Goal: Navigation & Orientation: Understand site structure

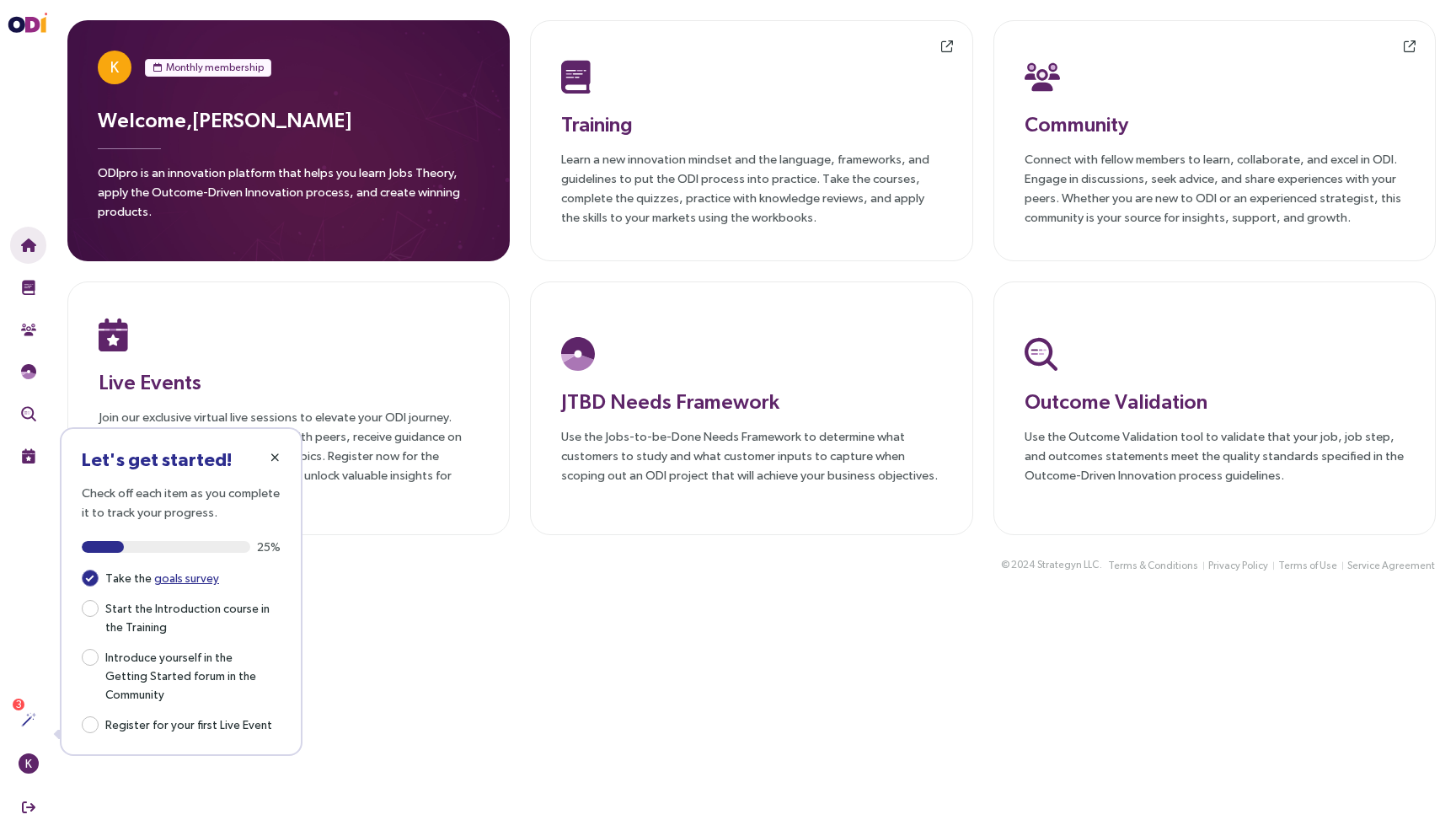
click at [277, 452] on icon "button" at bounding box center [275, 458] width 9 height 12
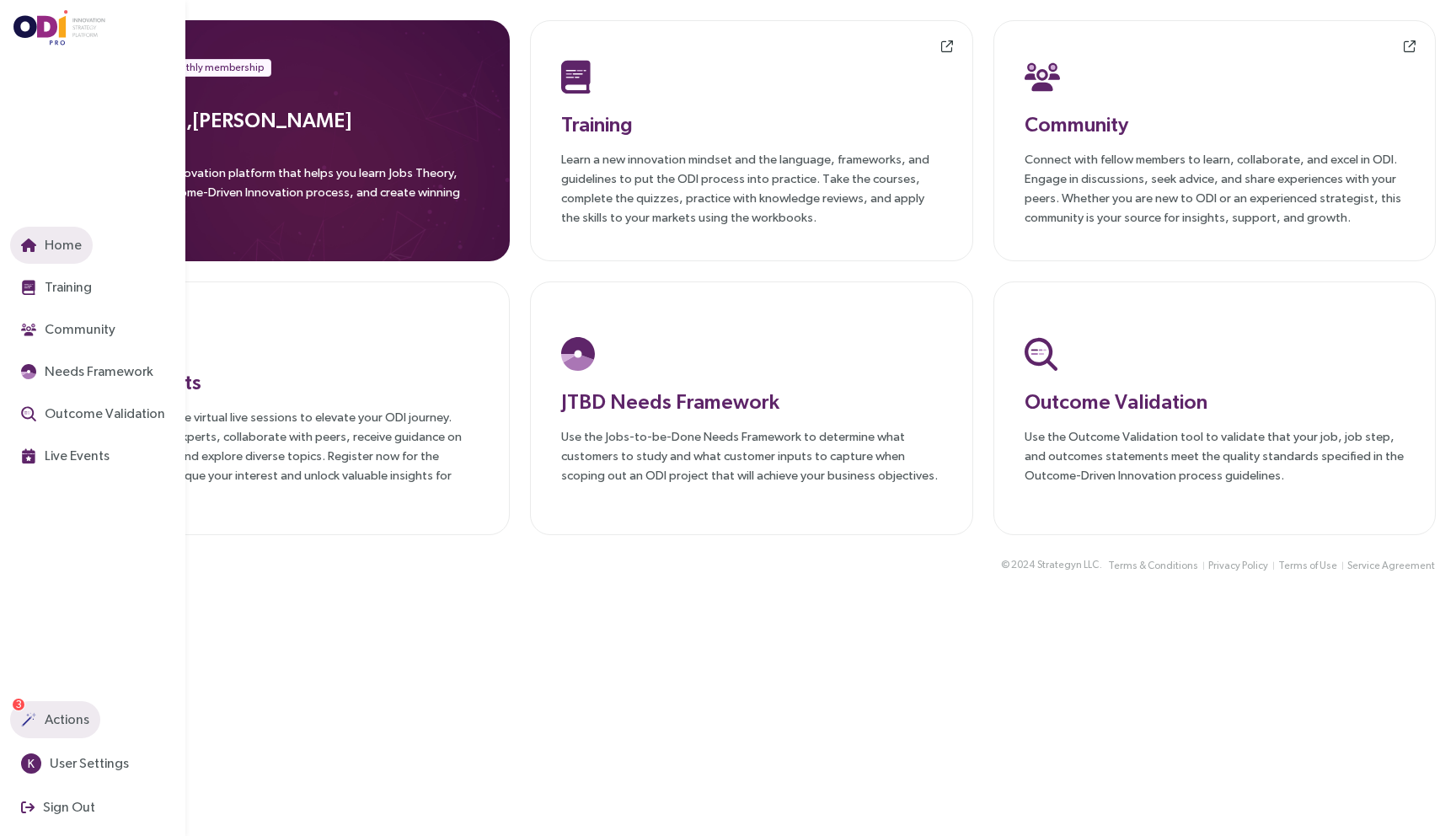
click at [19, 714] on button "Actions" at bounding box center [55, 719] width 91 height 37
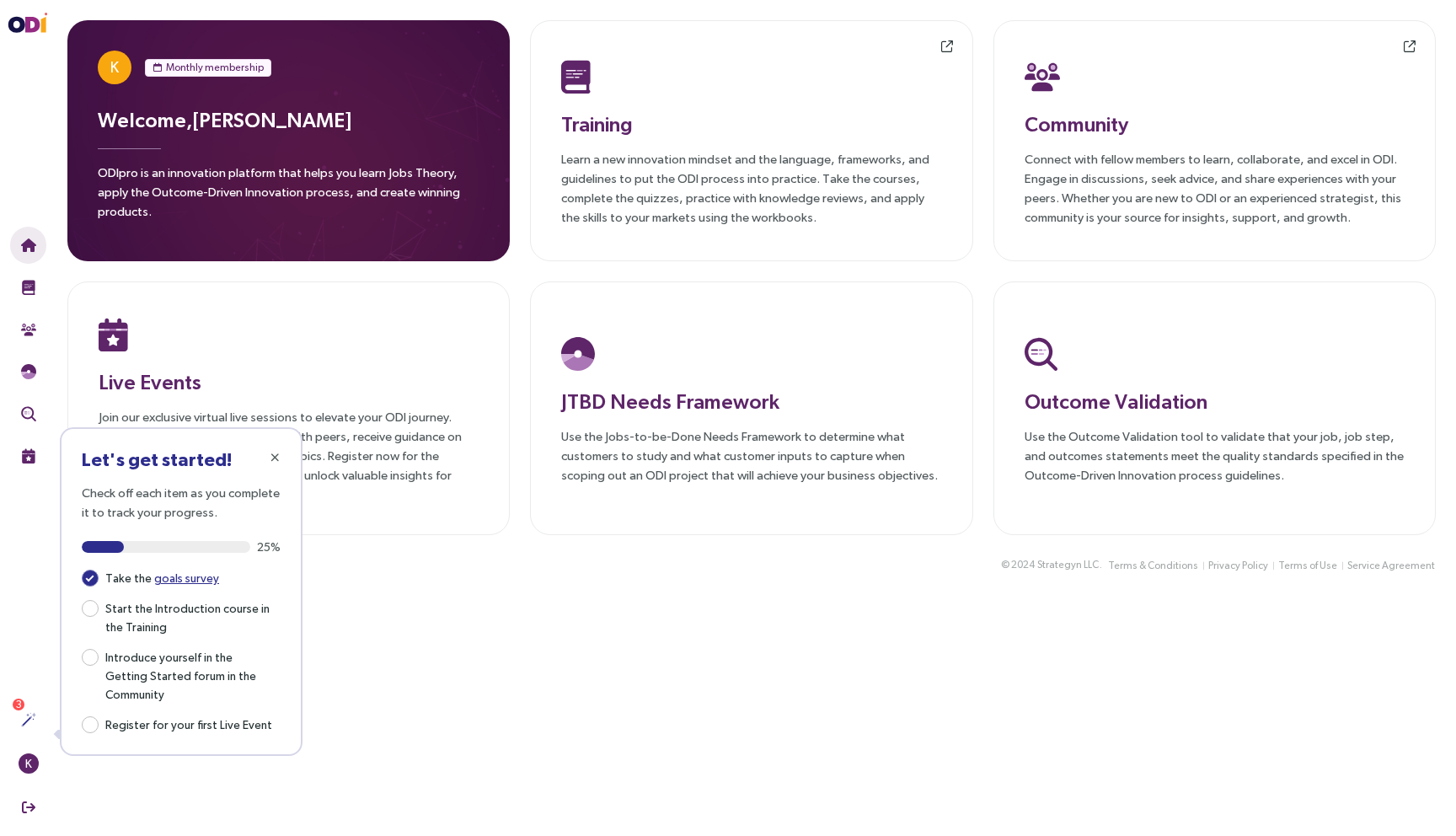
click at [295, 777] on main "K Monthly membership Welcome, [PERSON_NAME] ODIpro is an innovation platform th…" at bounding box center [752, 418] width 1409 height 836
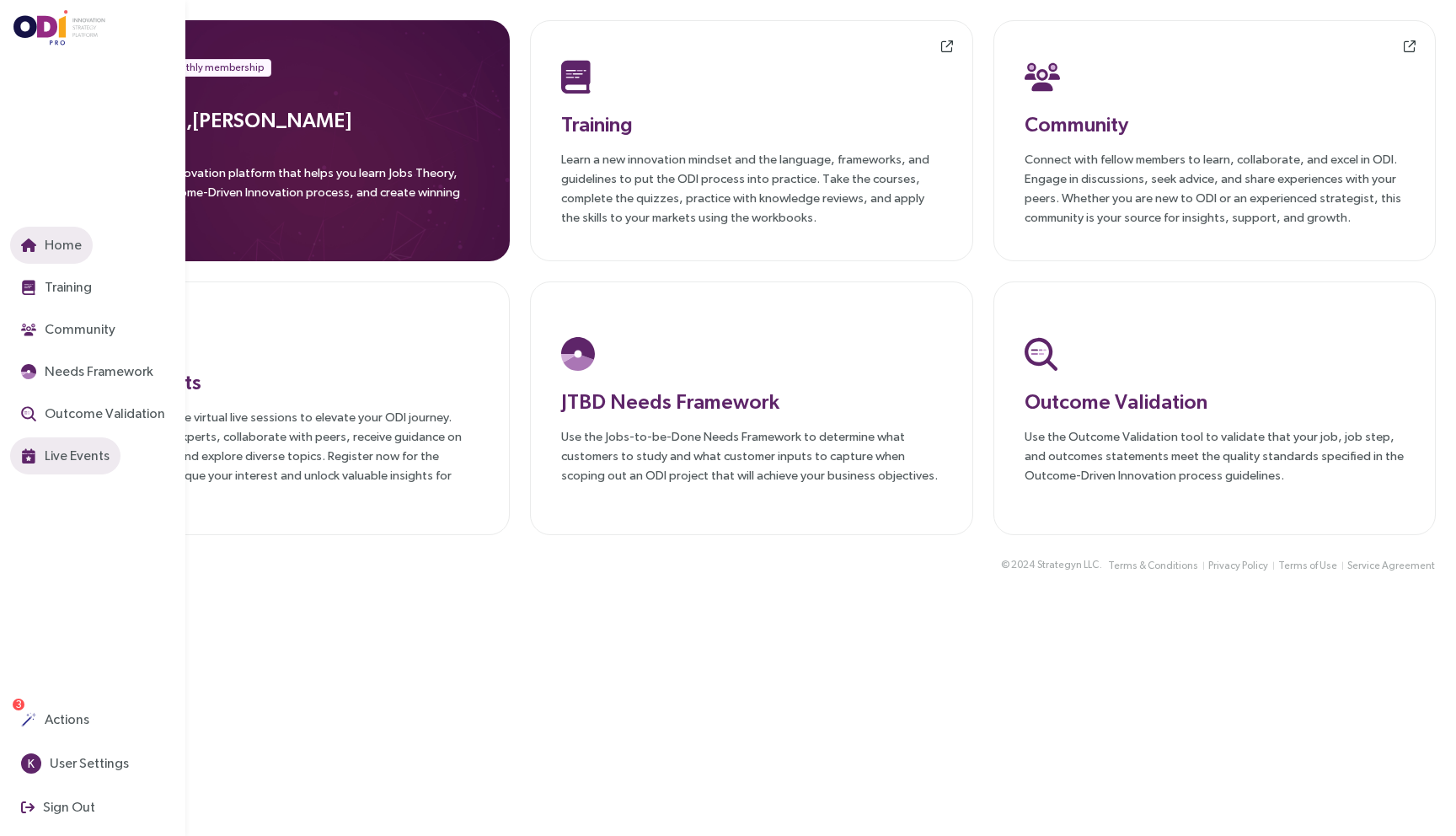
click at [89, 463] on span "Live Events" at bounding box center [75, 455] width 68 height 21
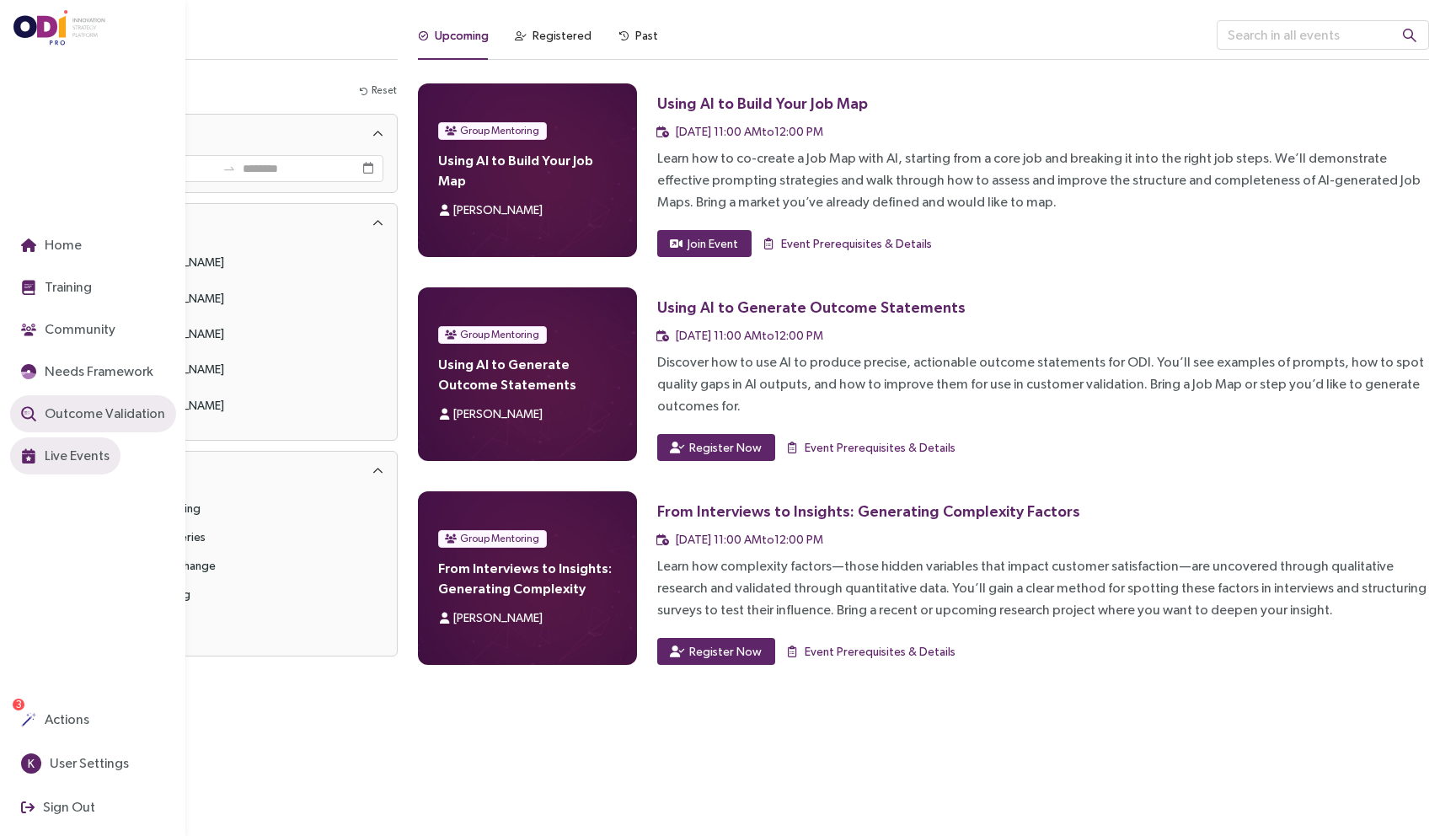
click at [79, 409] on span "Outcome Validation" at bounding box center [103, 413] width 124 height 21
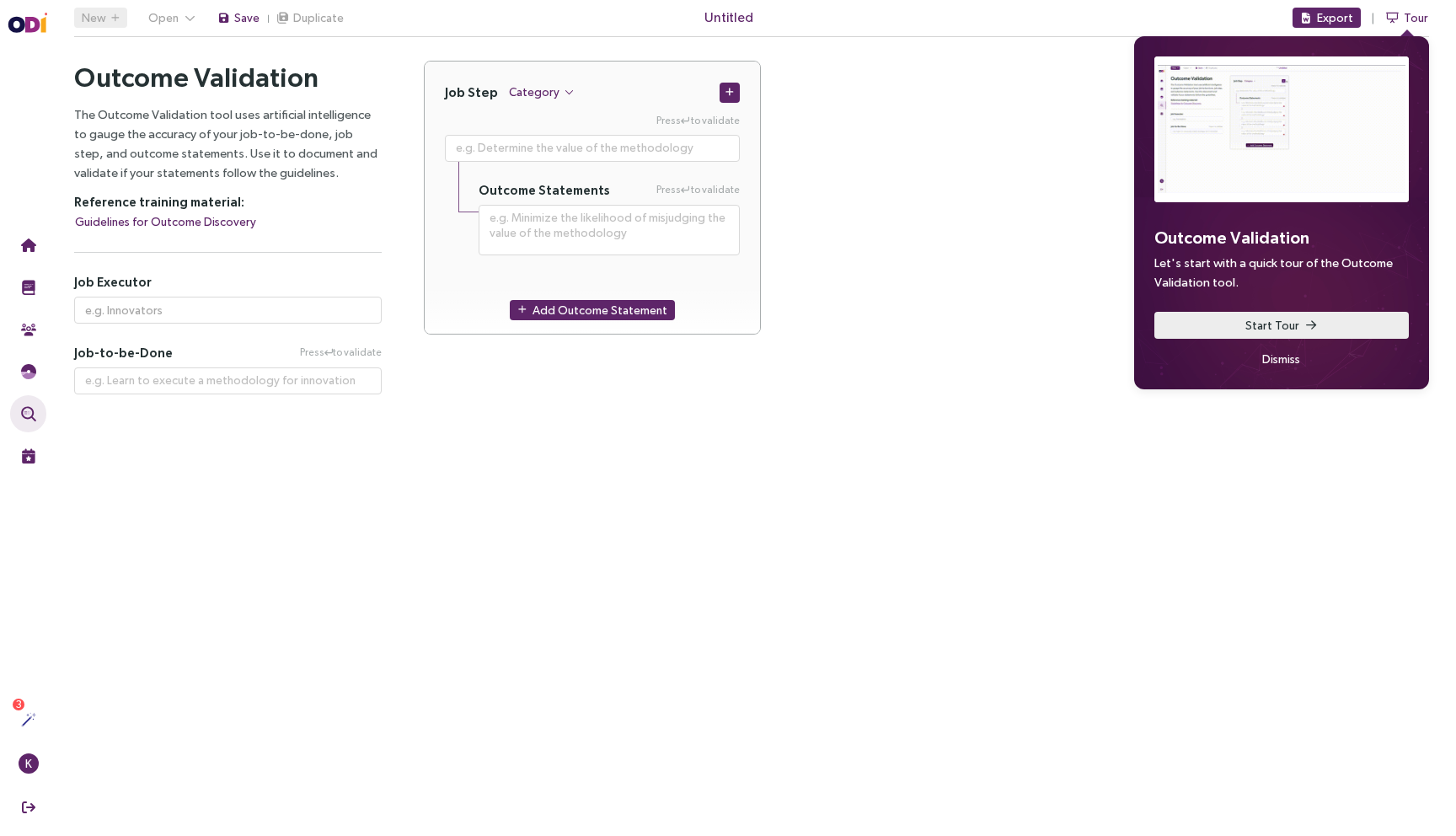
click at [1275, 322] on span "Start Tour" at bounding box center [1272, 326] width 54 height 19
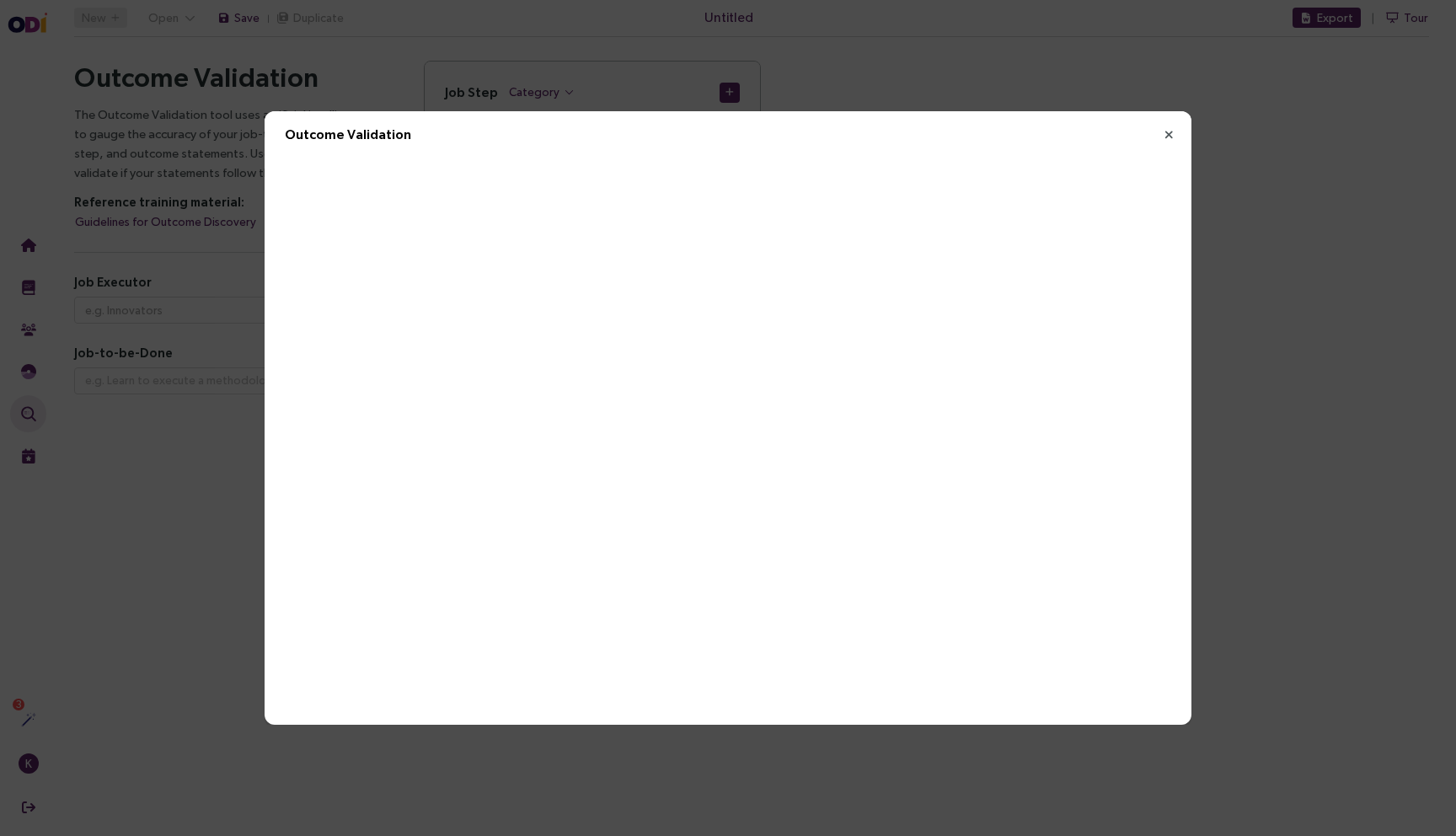
click at [1166, 134] on icon "Close" at bounding box center [1169, 135] width 16 height 16
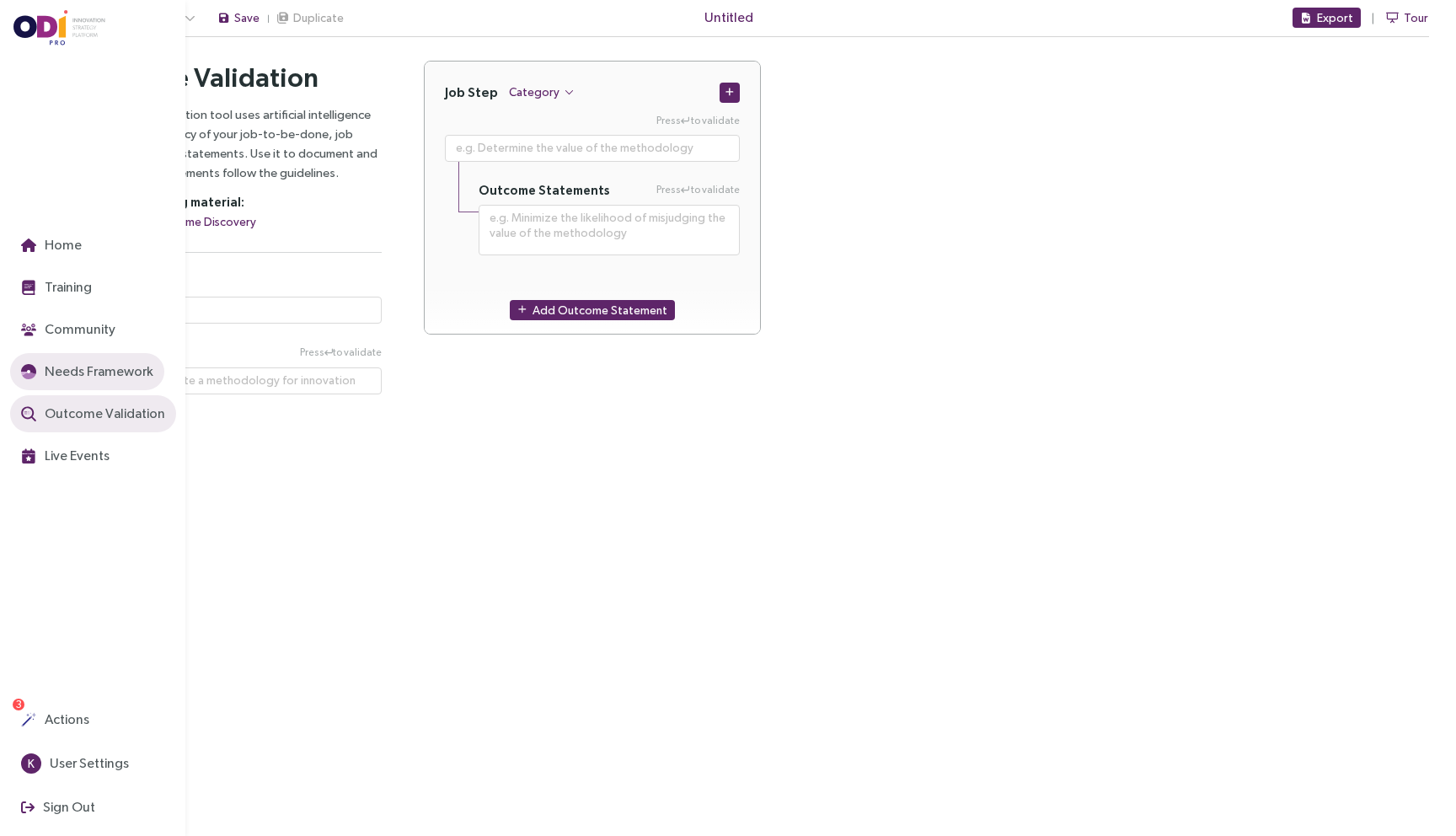
click at [22, 380] on button "Needs Framework" at bounding box center [87, 371] width 154 height 37
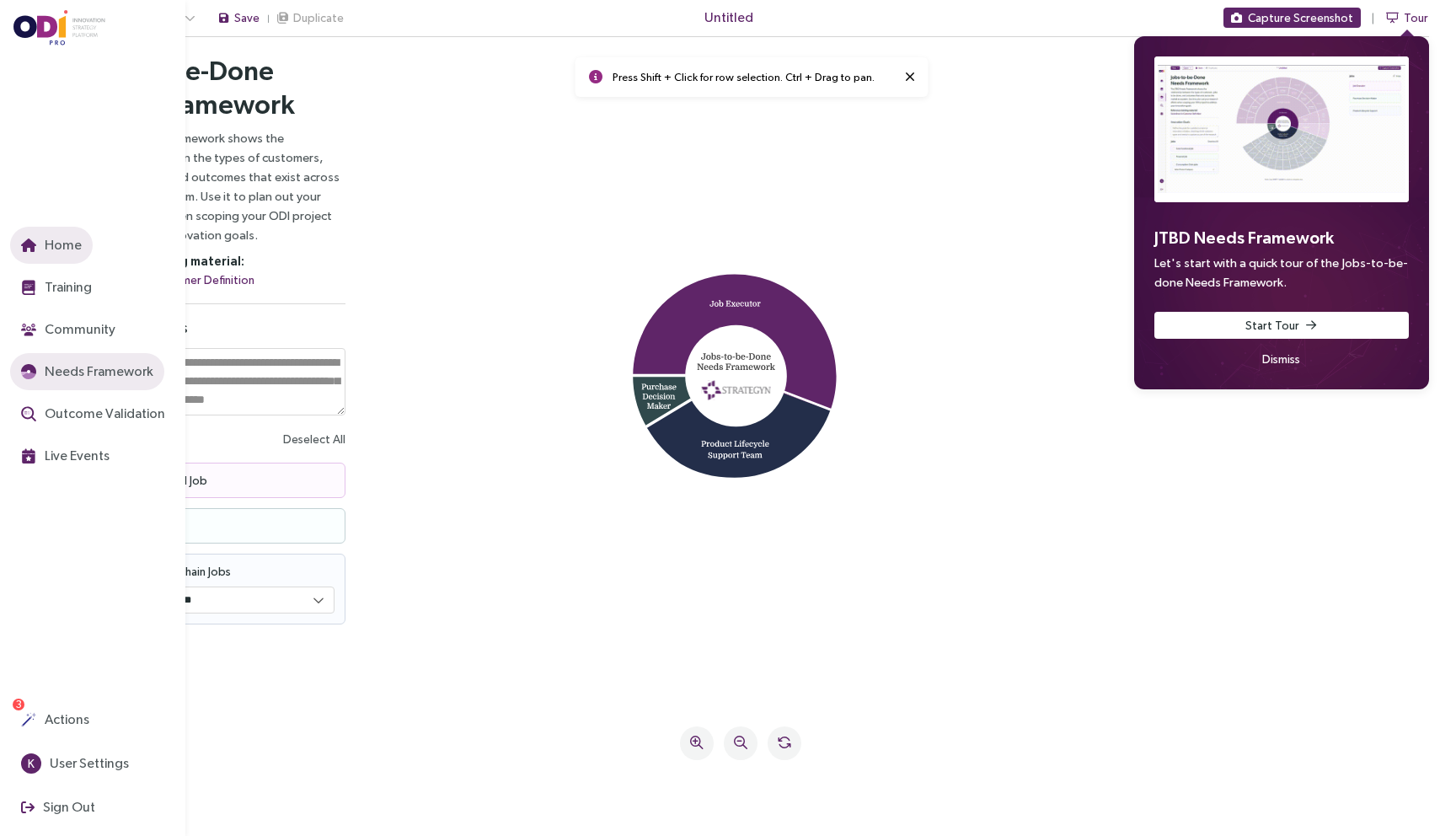
click at [70, 242] on span "Home" at bounding box center [61, 245] width 41 height 21
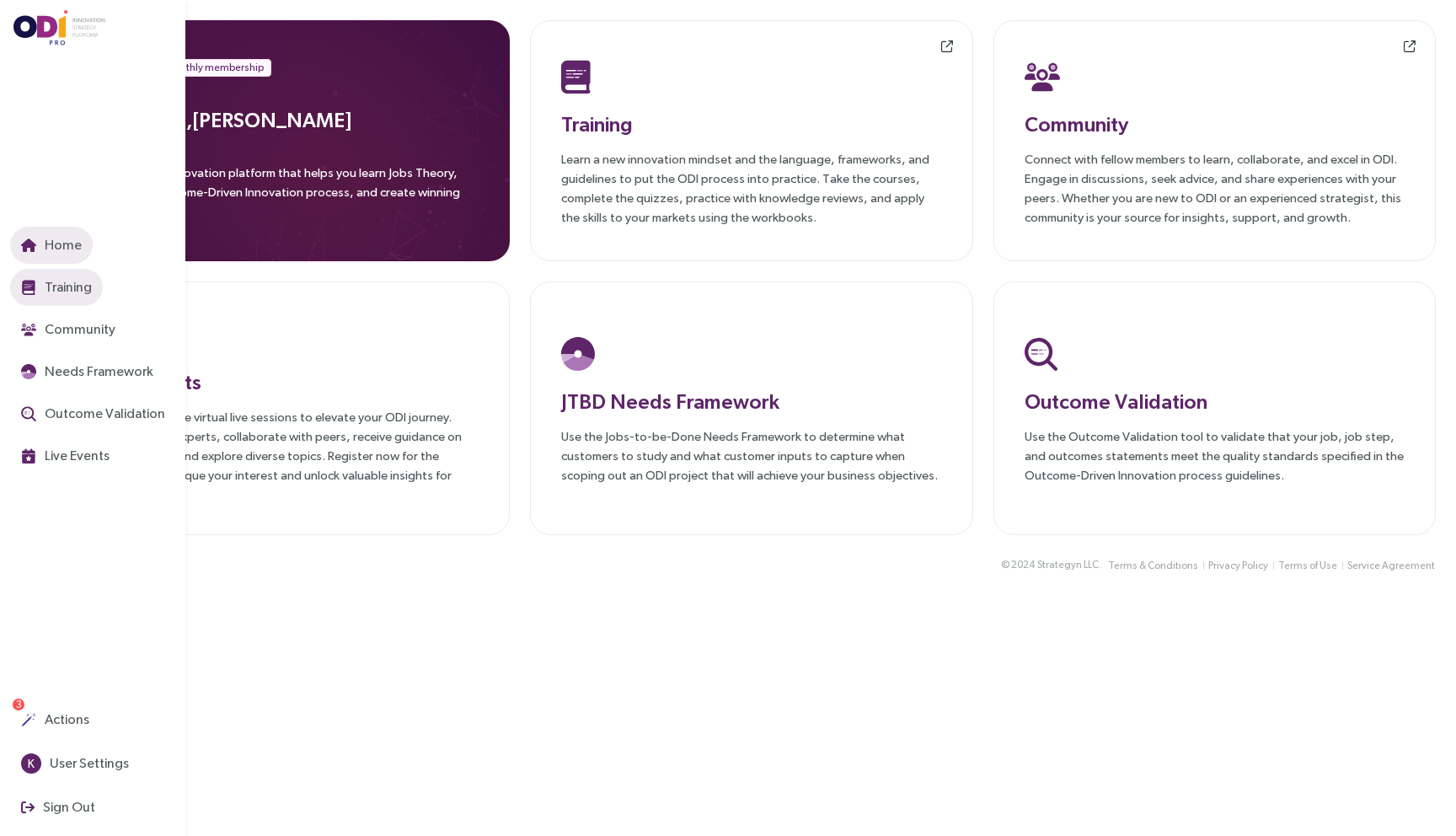
click at [42, 286] on span "Training" at bounding box center [66, 287] width 51 height 21
click at [39, 329] on button "Community" at bounding box center [68, 329] width 116 height 37
click at [45, 356] on button "Needs Framework" at bounding box center [87, 371] width 154 height 37
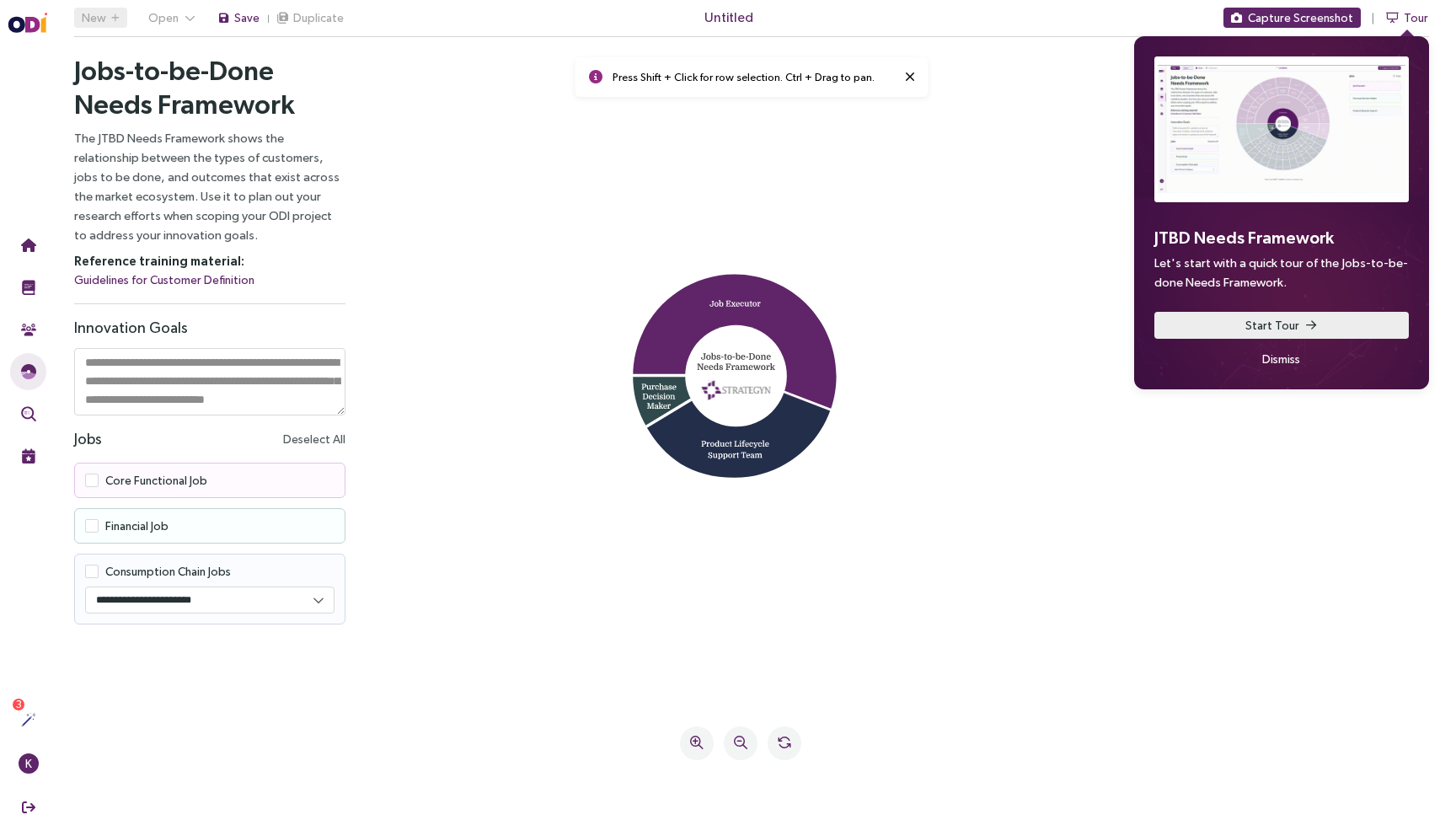
click at [1353, 318] on button "Start Tour" at bounding box center [1281, 325] width 254 height 27
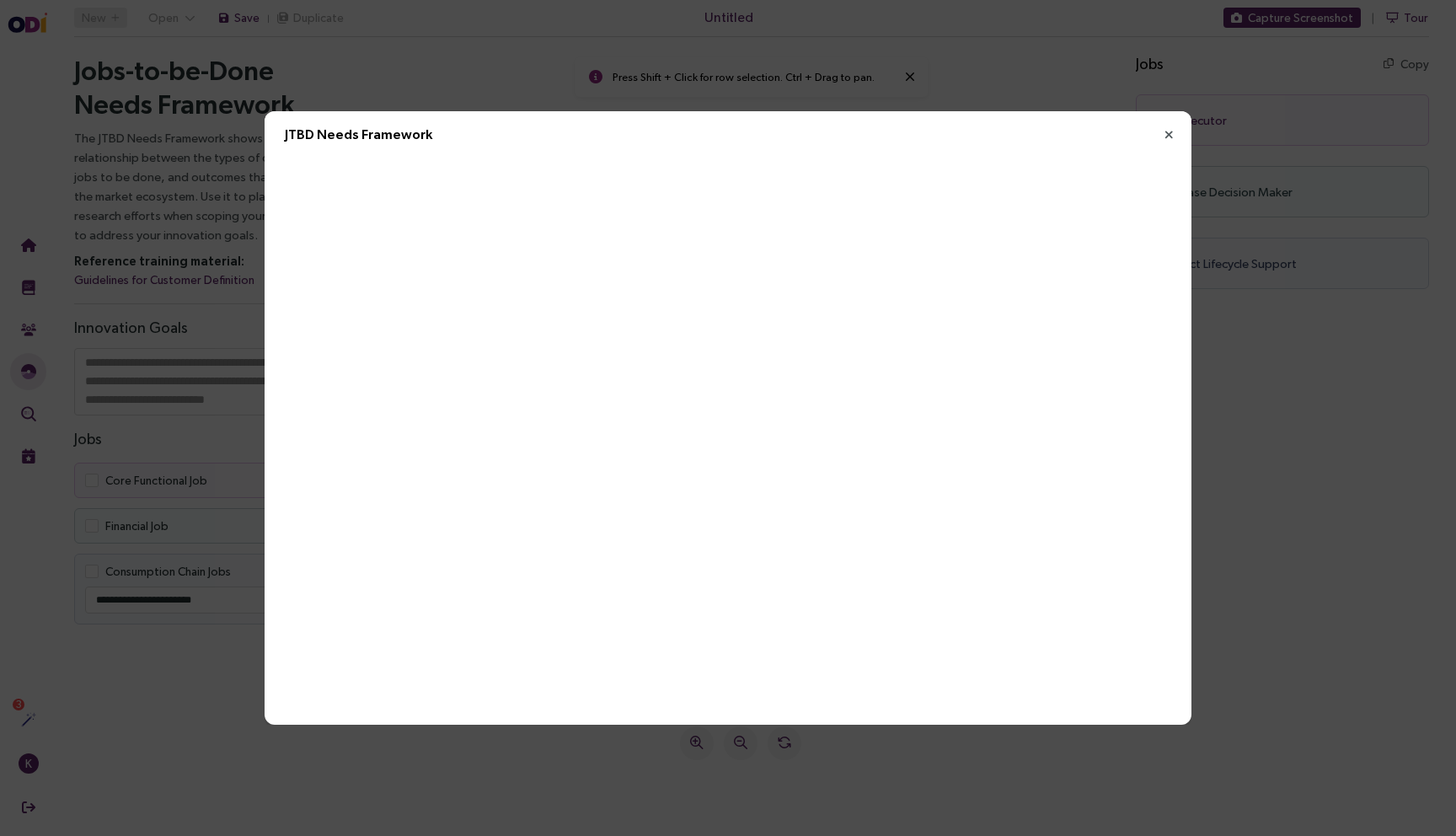
click at [1161, 137] on icon "Close" at bounding box center [1169, 135] width 16 height 16
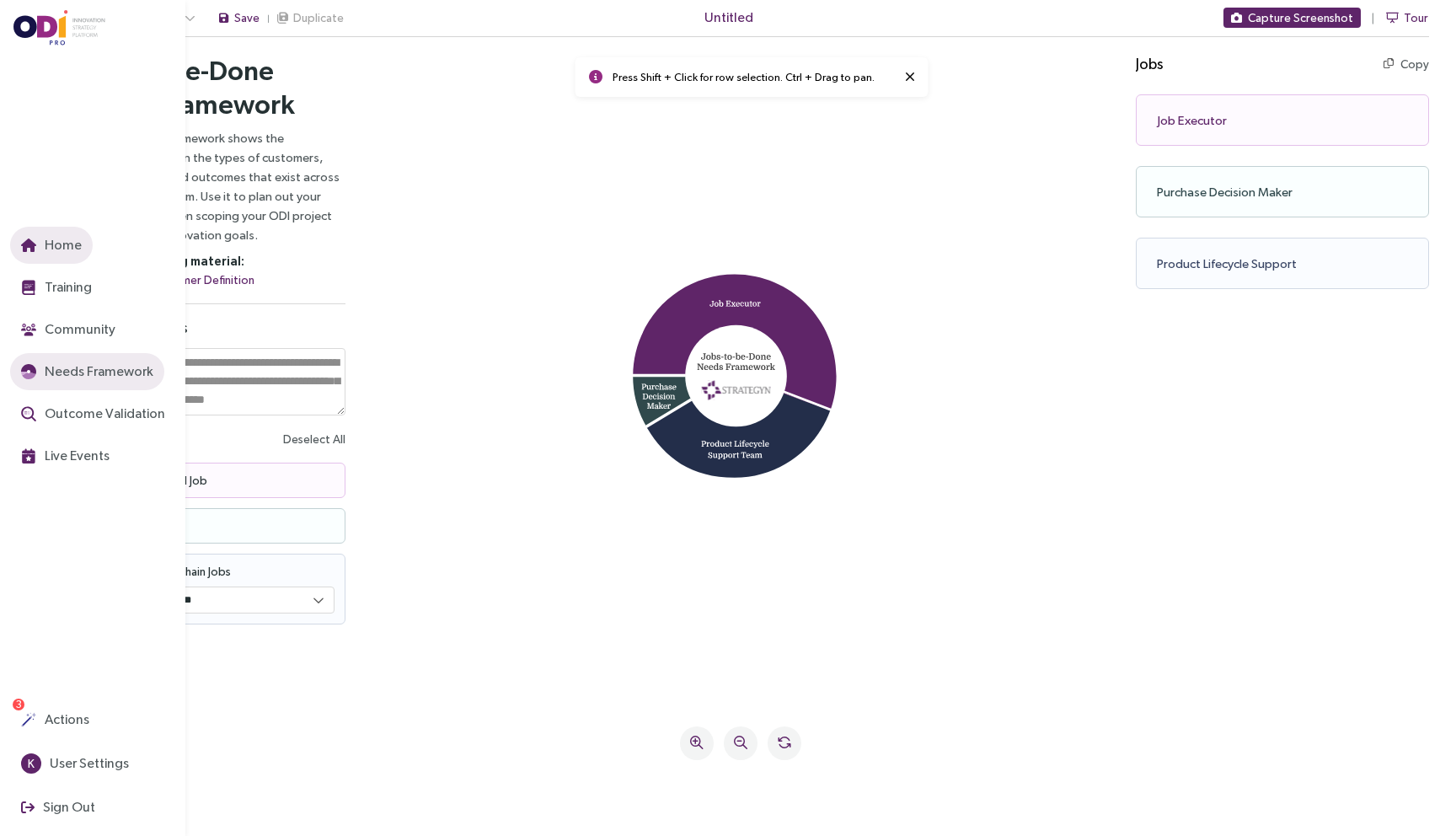
click at [26, 246] on icon "button" at bounding box center [28, 246] width 16 height 14
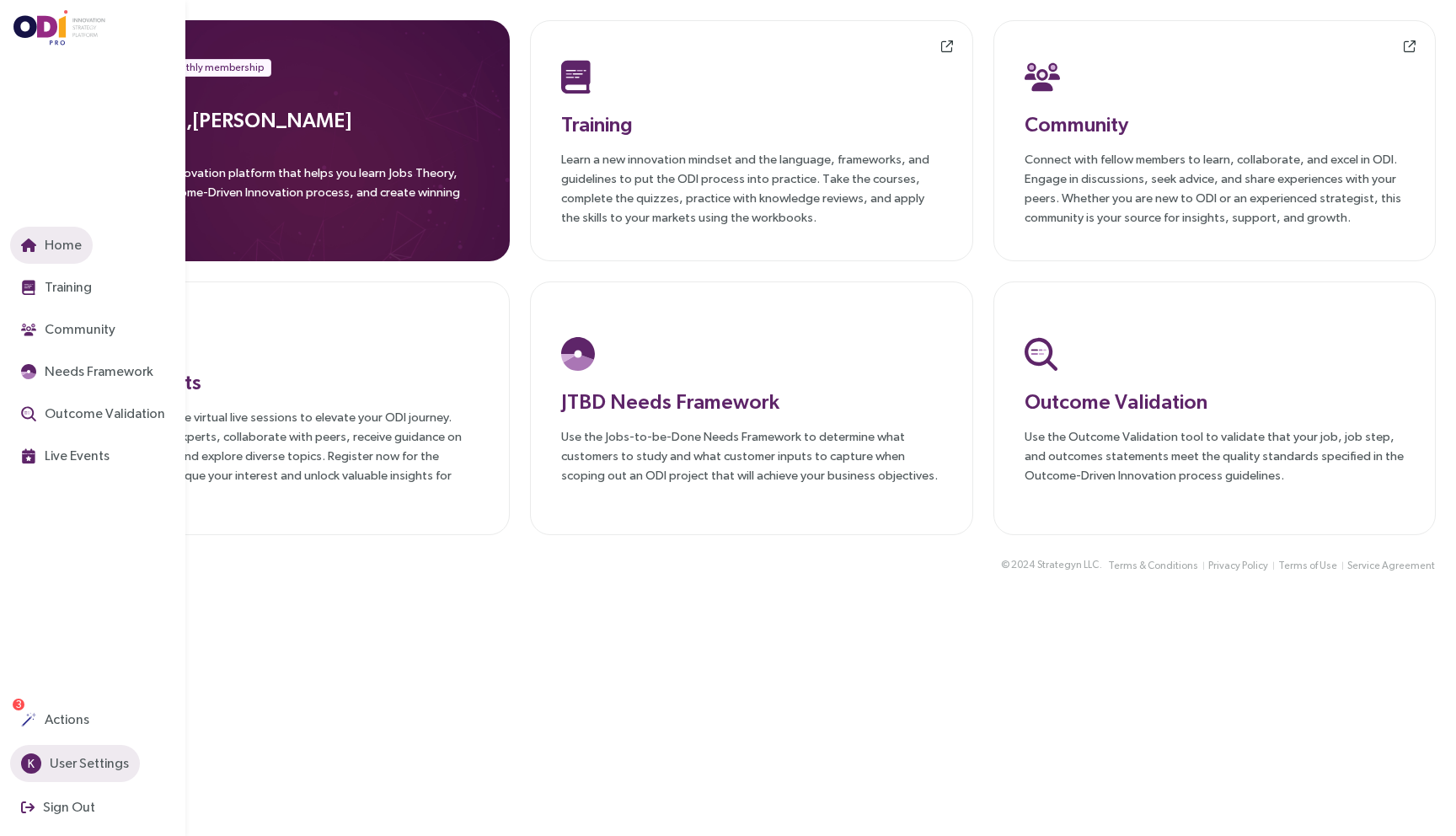
click at [77, 767] on span "User Settings" at bounding box center [88, 763] width 83 height 21
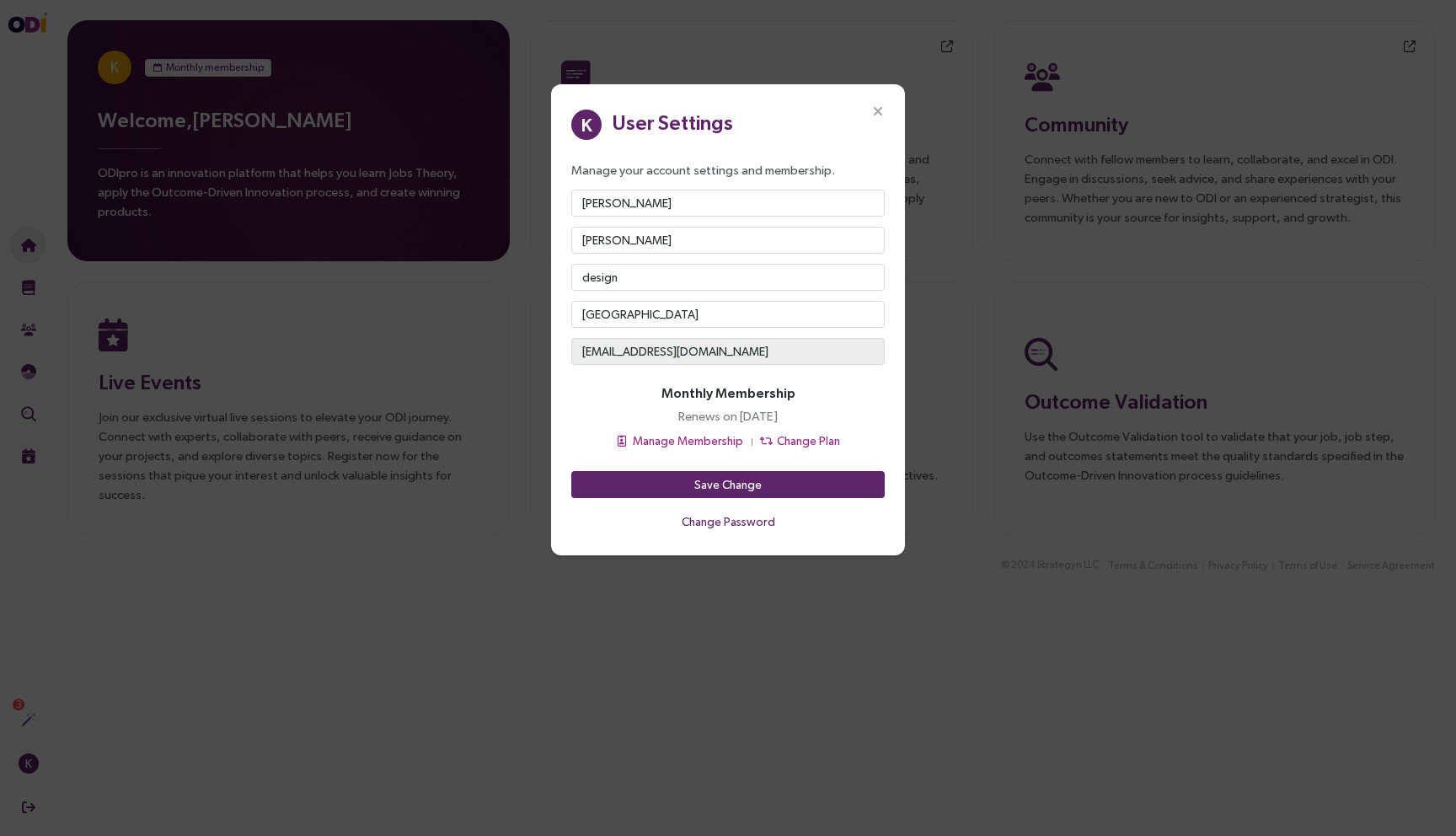
click at [877, 106] on icon "Close" at bounding box center [878, 112] width 16 height 16
